Goal: Browse casually

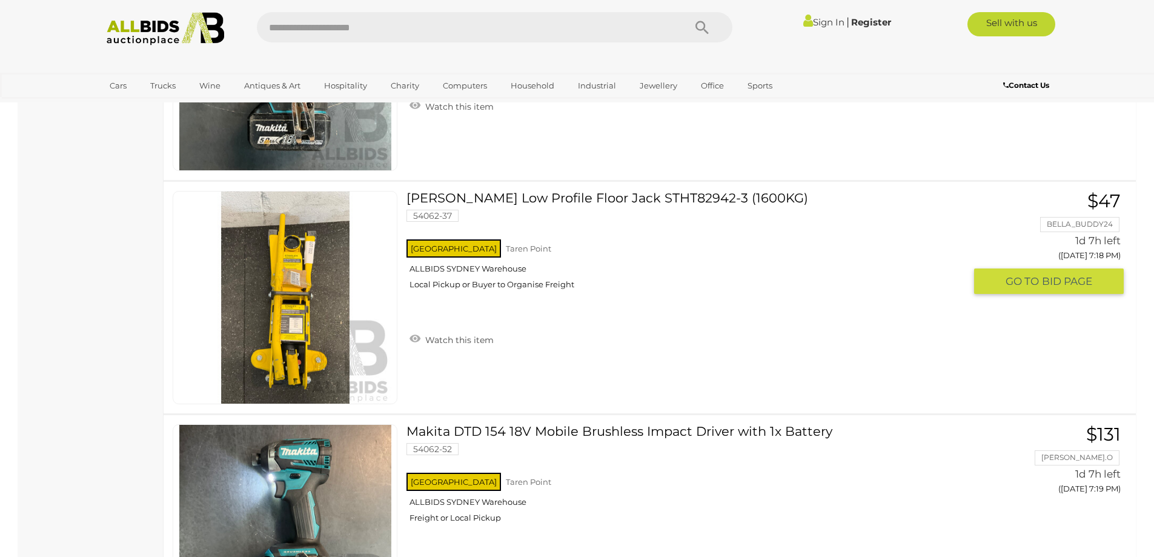
scroll to position [4301, 0]
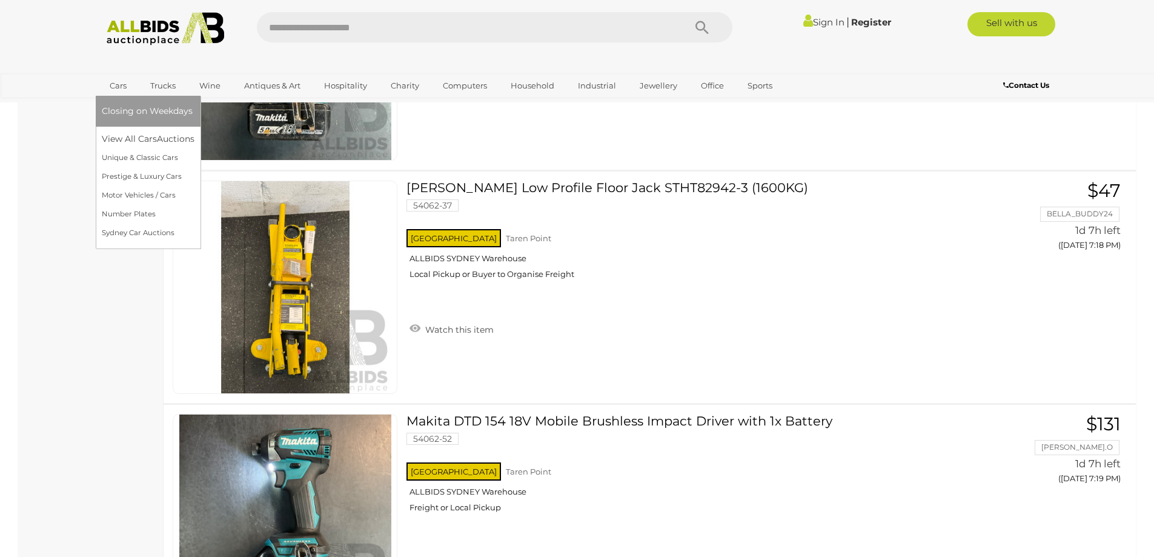
click at [108, 86] on link "Cars" at bounding box center [118, 86] width 33 height 20
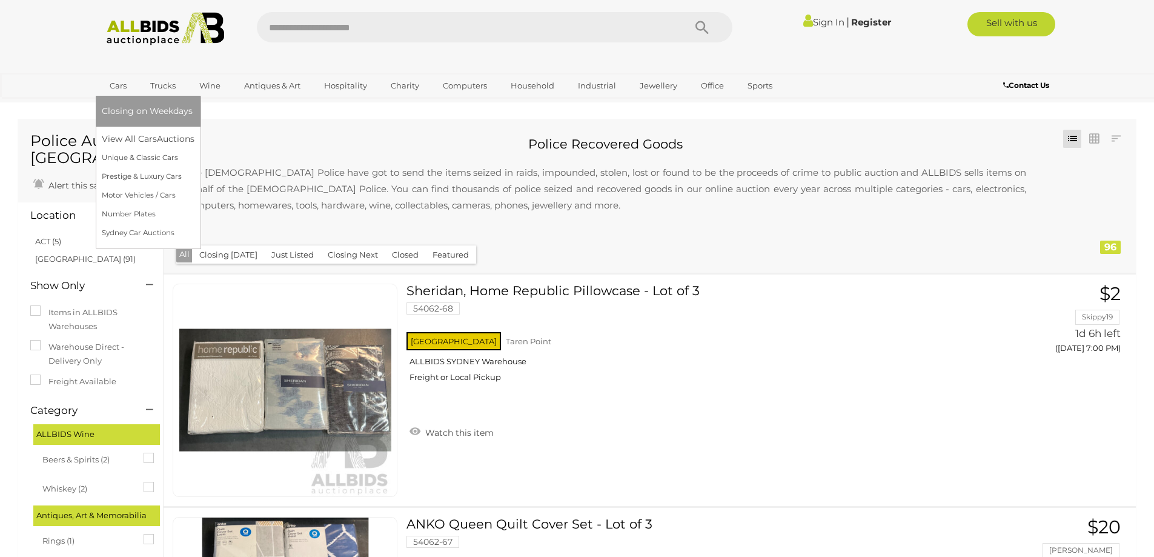
click at [116, 86] on link "Cars" at bounding box center [118, 86] width 33 height 20
click at [150, 155] on link "Unique & Classic Cars" at bounding box center [148, 157] width 93 height 19
click at [137, 192] on link "Motor Vehicles / Cars" at bounding box center [148, 195] width 93 height 19
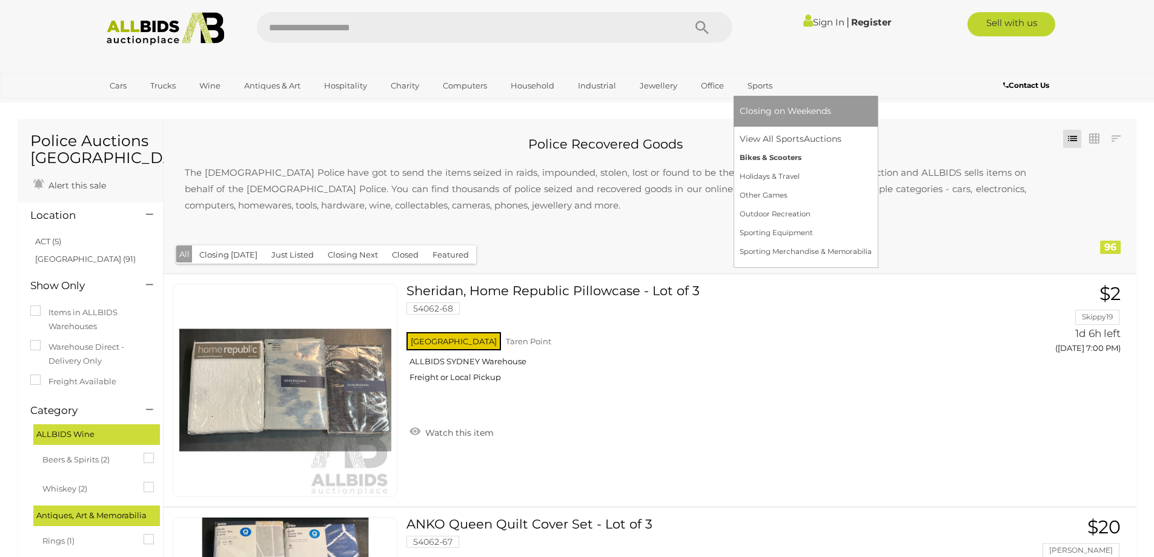
click at [778, 156] on link "Bikes & Scooters" at bounding box center [806, 157] width 132 height 19
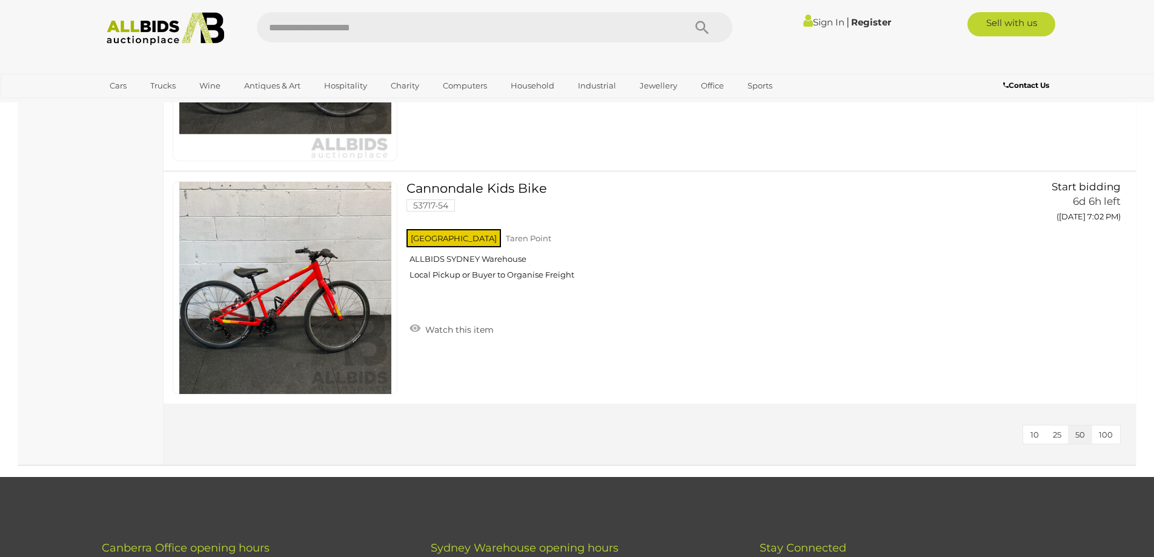
scroll to position [2181, 0]
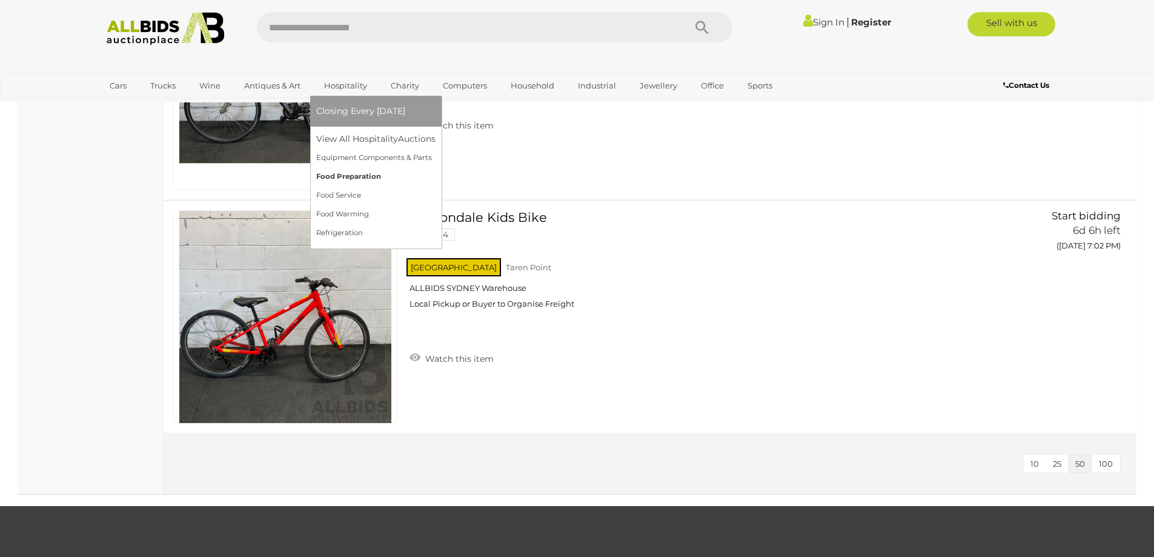
click at [366, 176] on link "Food Preparation" at bounding box center [375, 176] width 119 height 19
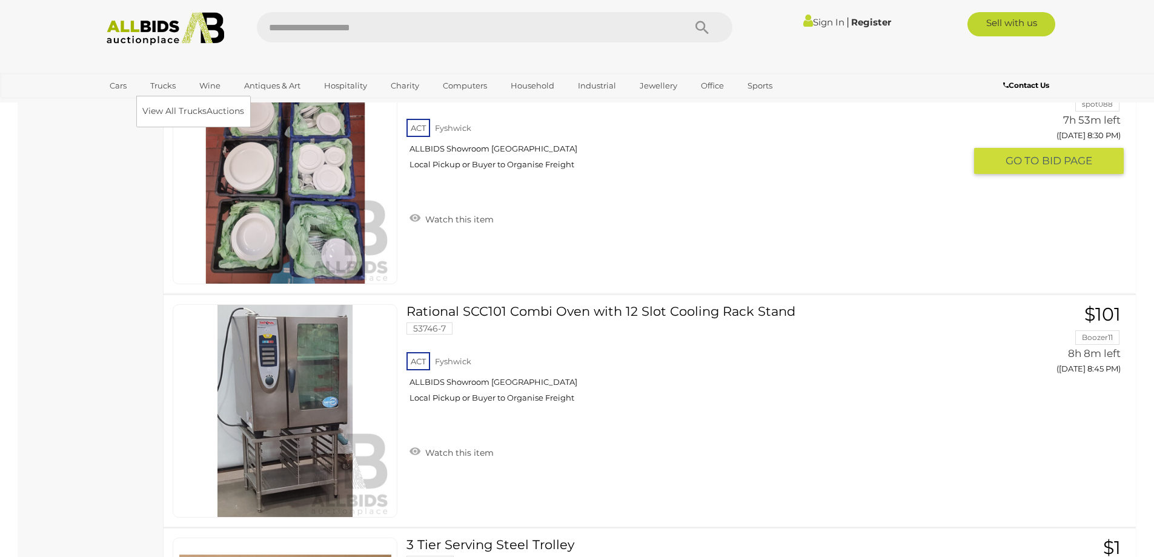
scroll to position [2726, 0]
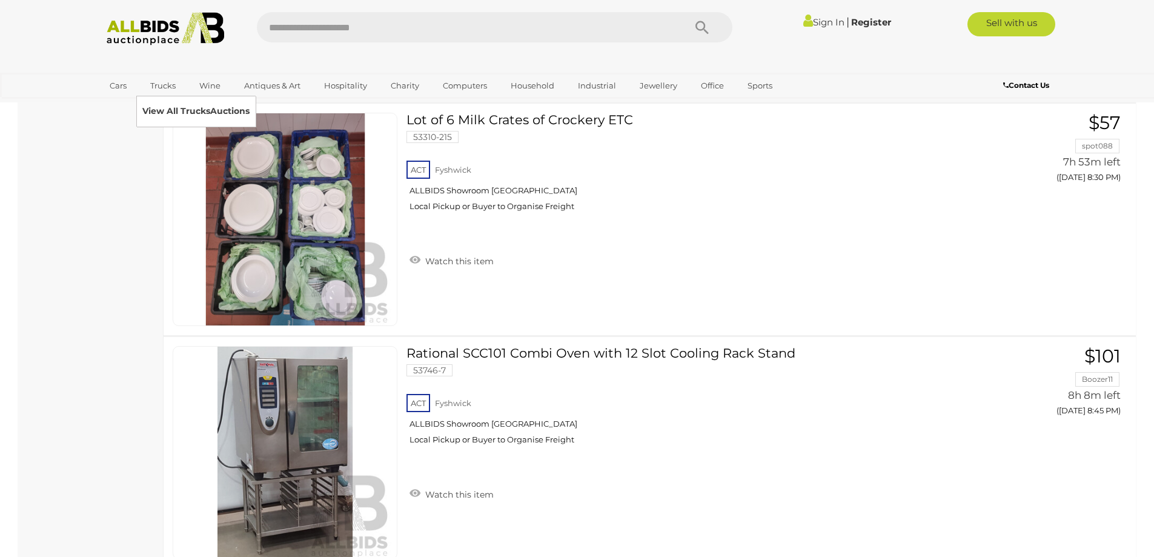
click at [169, 111] on link "View All Trucks Auctions" at bounding box center [195, 111] width 107 height 19
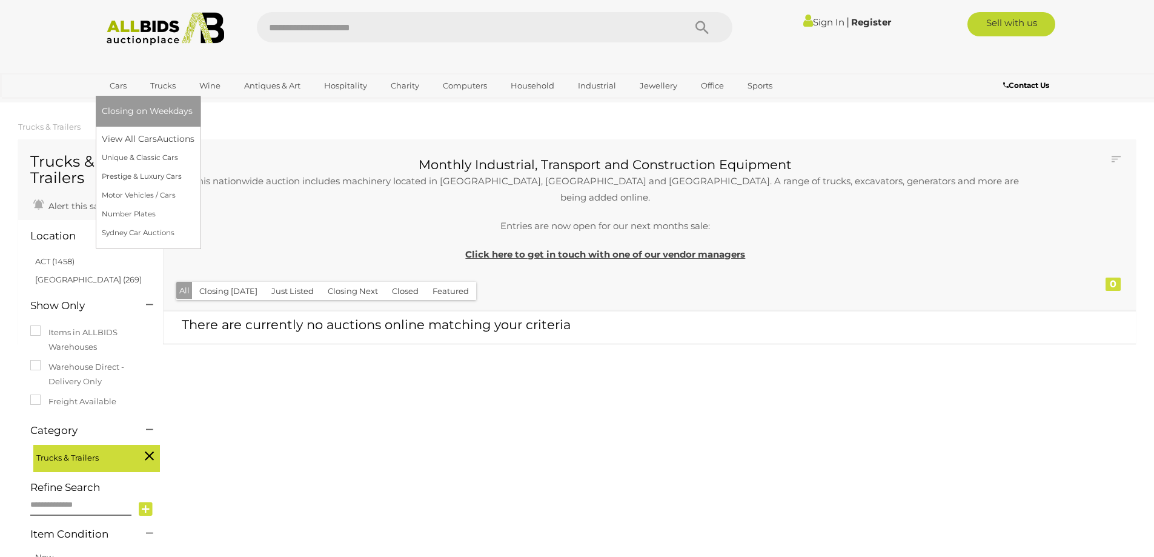
click at [115, 82] on link "Cars" at bounding box center [118, 86] width 33 height 20
click at [135, 211] on link "Number Plates" at bounding box center [148, 214] width 93 height 19
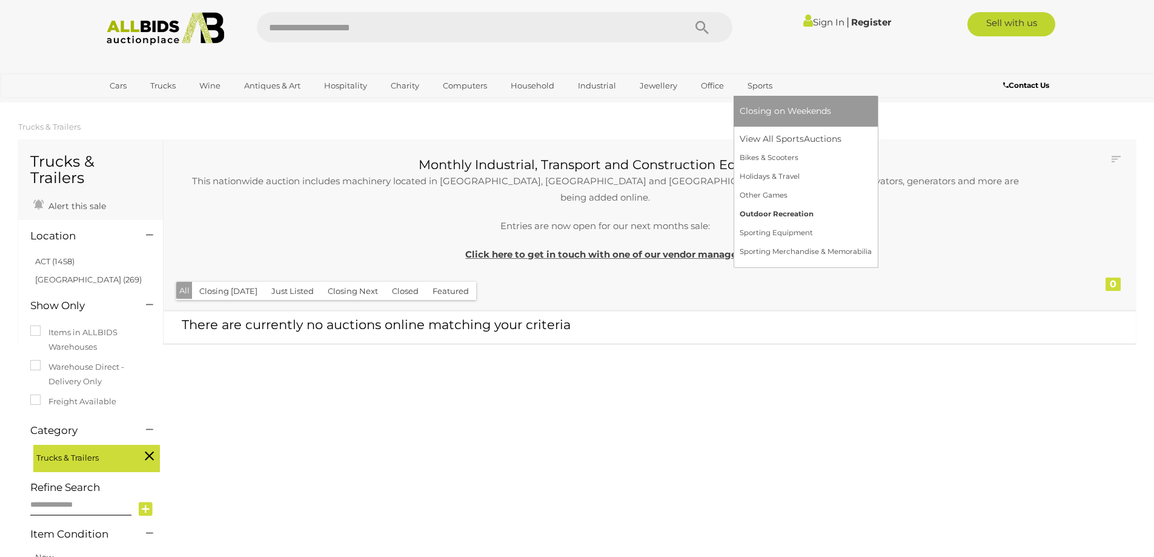
click at [795, 214] on link "Outdoor Recreation" at bounding box center [806, 214] width 132 height 19
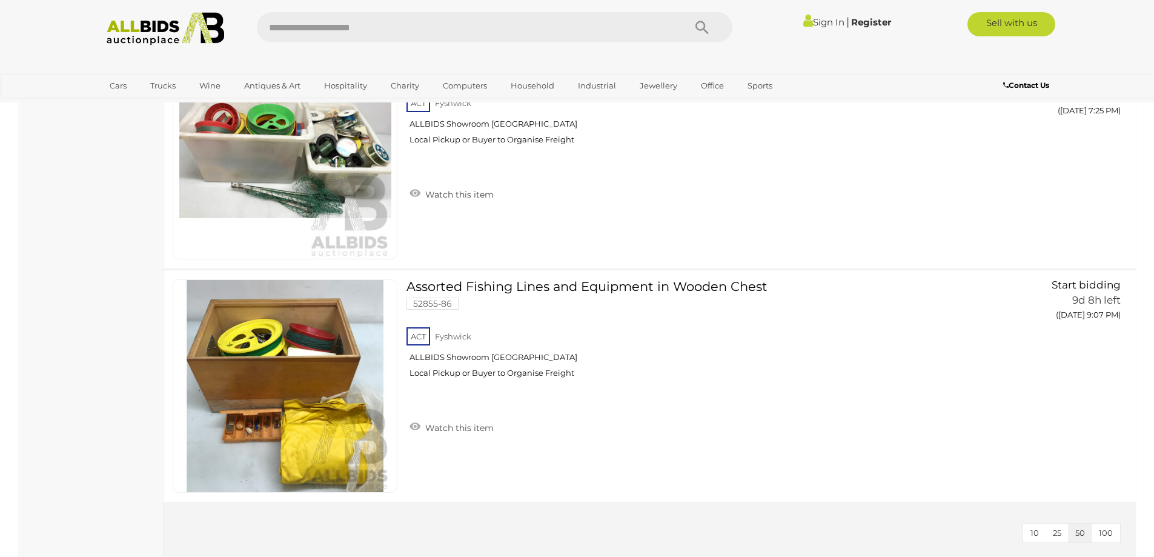
scroll to position [909, 0]
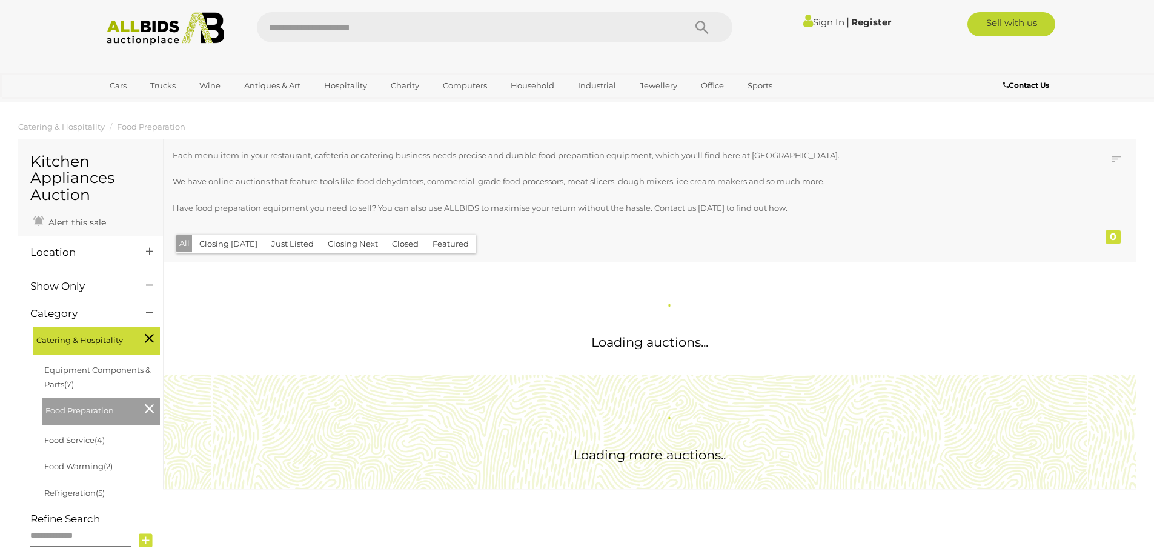
scroll to position [803, 0]
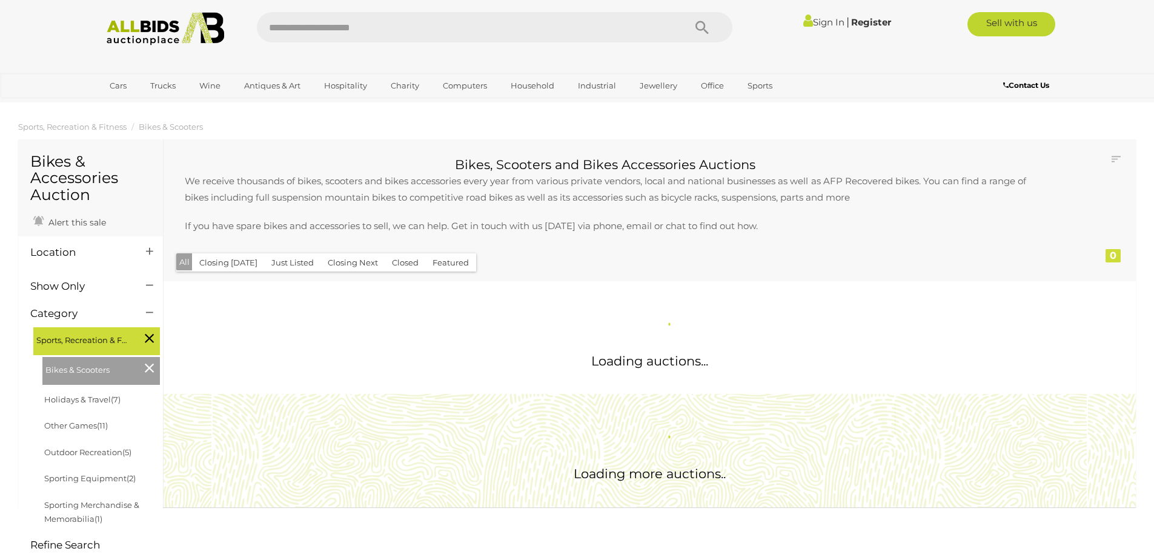
scroll to position [829, 0]
